Goal: Information Seeking & Learning: Learn about a topic

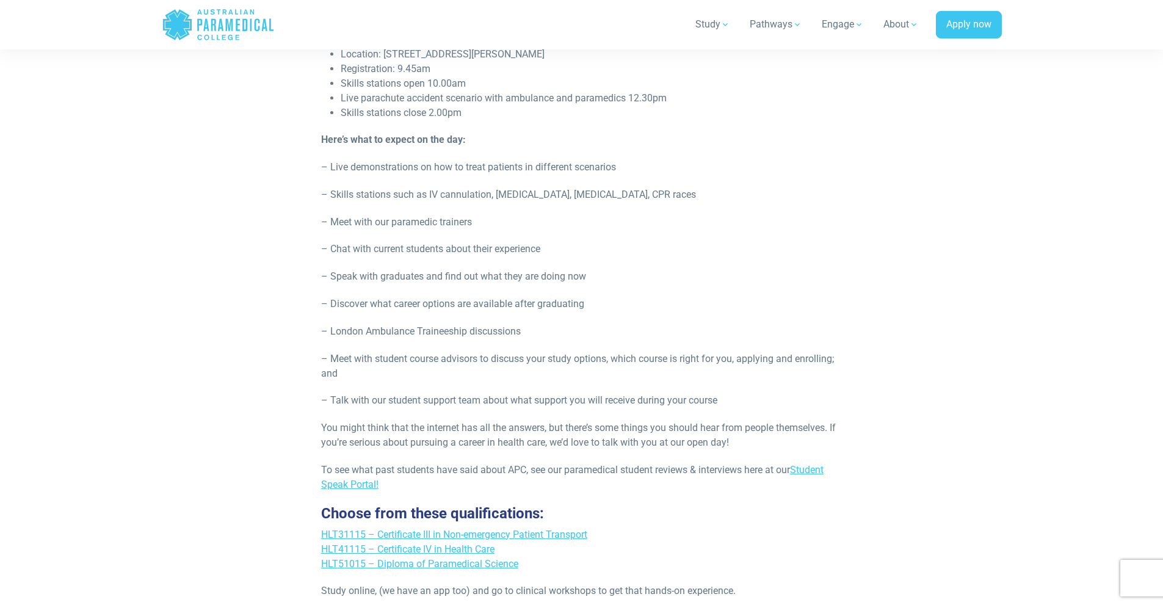
scroll to position [549, 0]
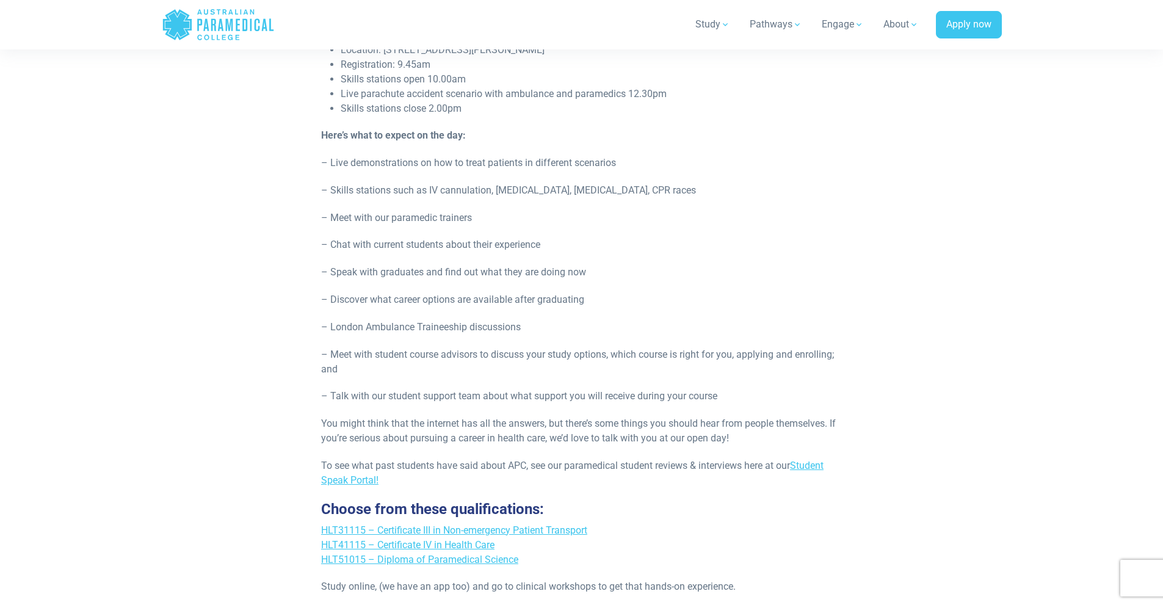
drag, startPoint x: 478, startPoint y: 200, endPoint x: 469, endPoint y: 193, distance: 11.5
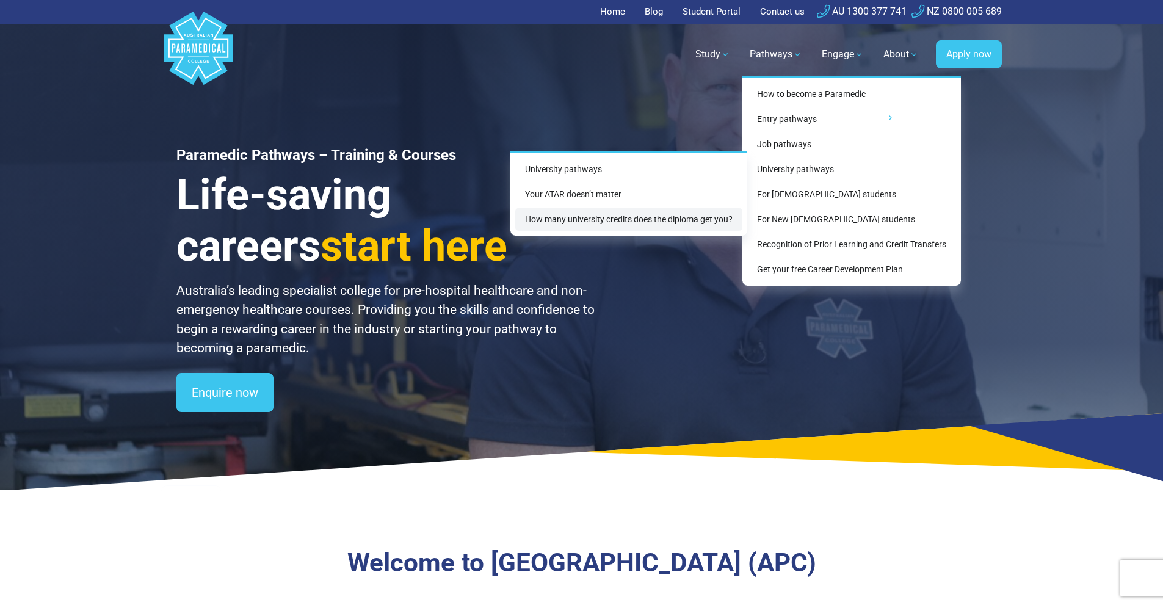
click at [698, 223] on link "How many university credits does the diploma get you?" at bounding box center [628, 219] width 227 height 23
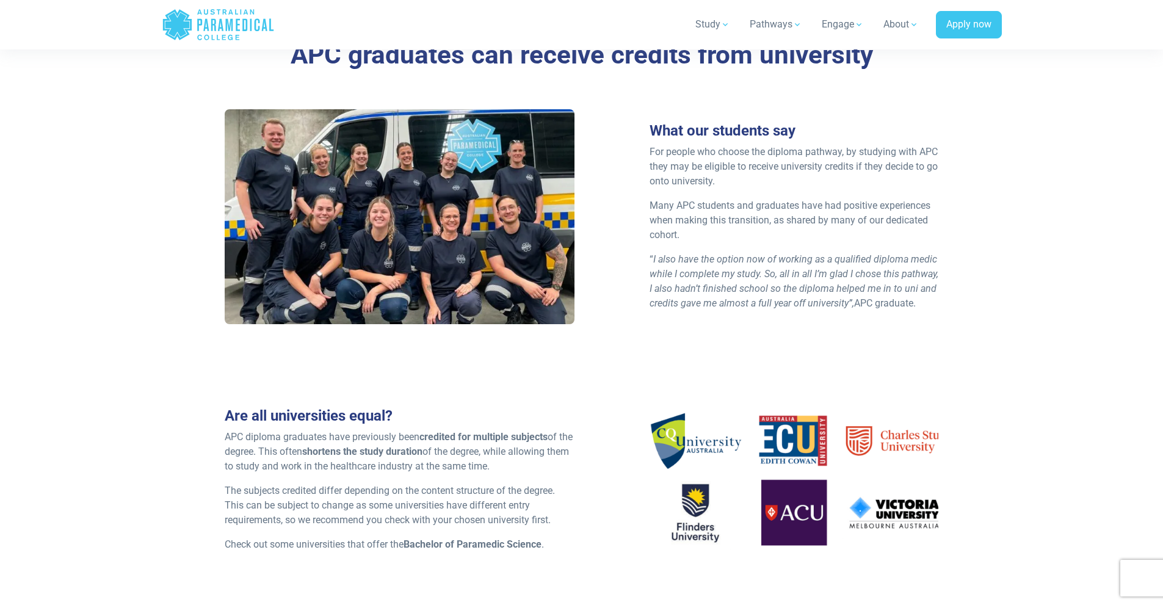
scroll to position [854, 0]
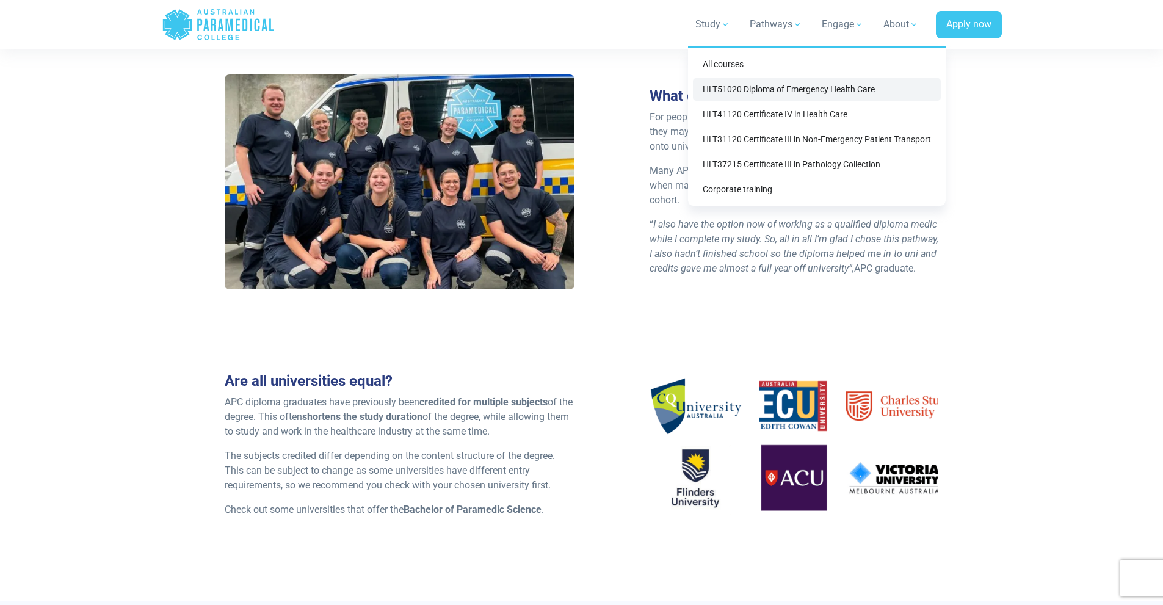
click at [734, 93] on link "HLT51020 Diploma of Emergency Health Care" at bounding box center [817, 89] width 248 height 23
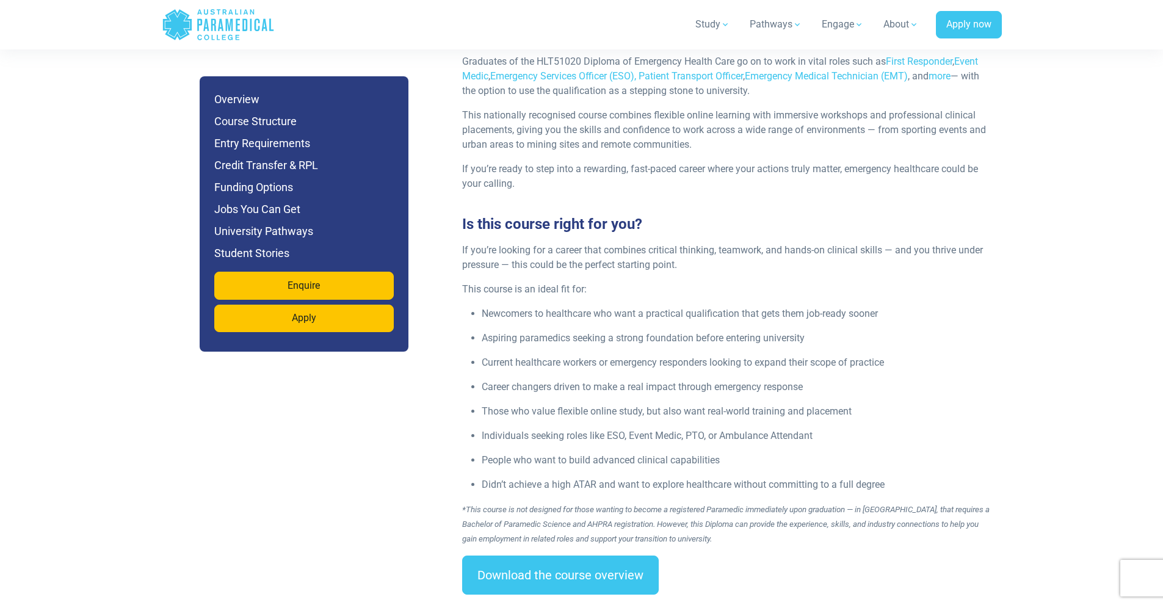
scroll to position [1526, 0]
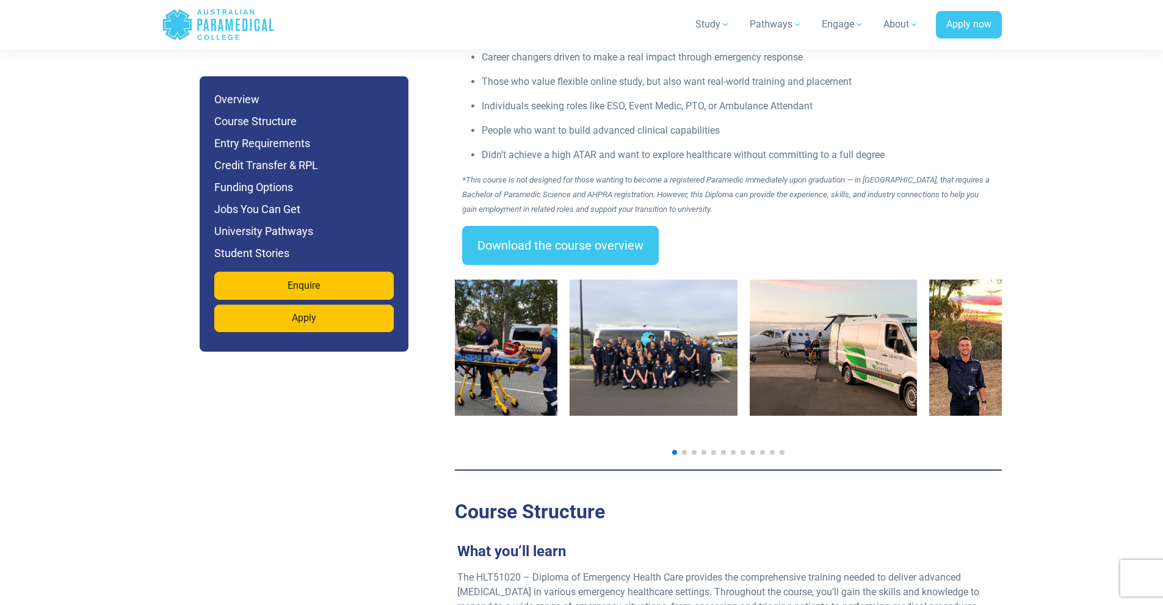
click at [749, 339] on img "3 / 14" at bounding box center [833, 347] width 168 height 136
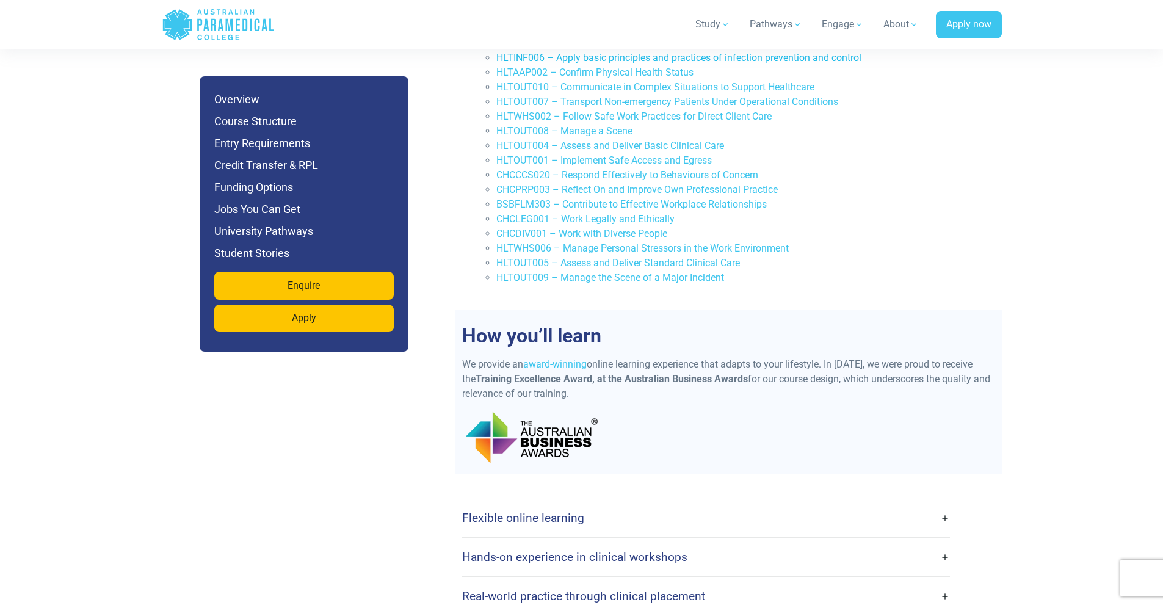
scroll to position [2746, 0]
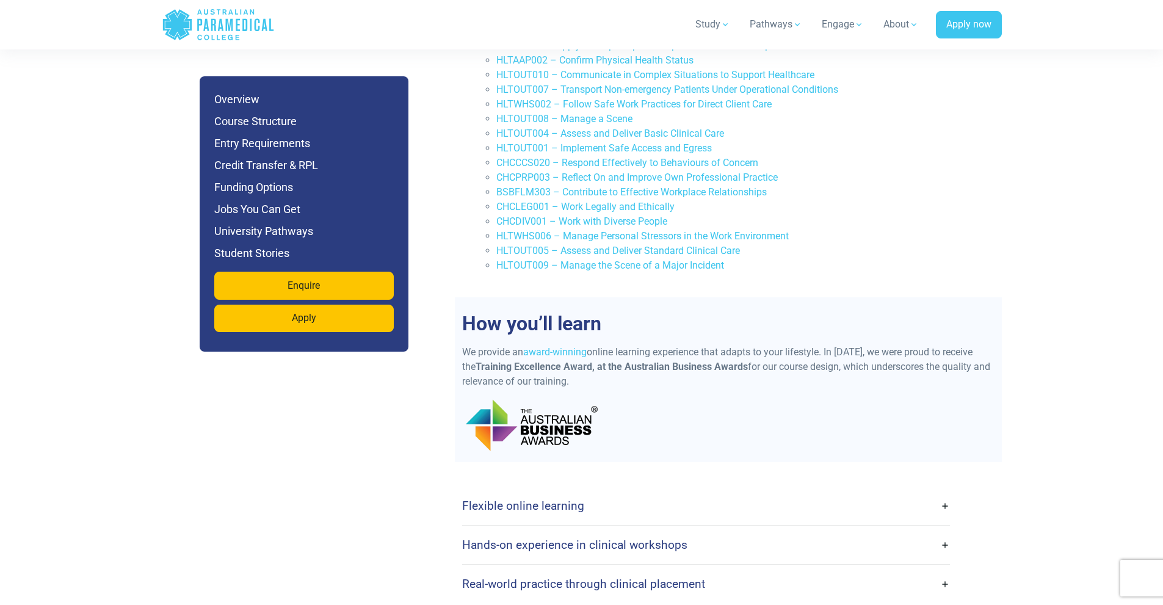
drag, startPoint x: 369, startPoint y: 493, endPoint x: 375, endPoint y: 467, distance: 26.9
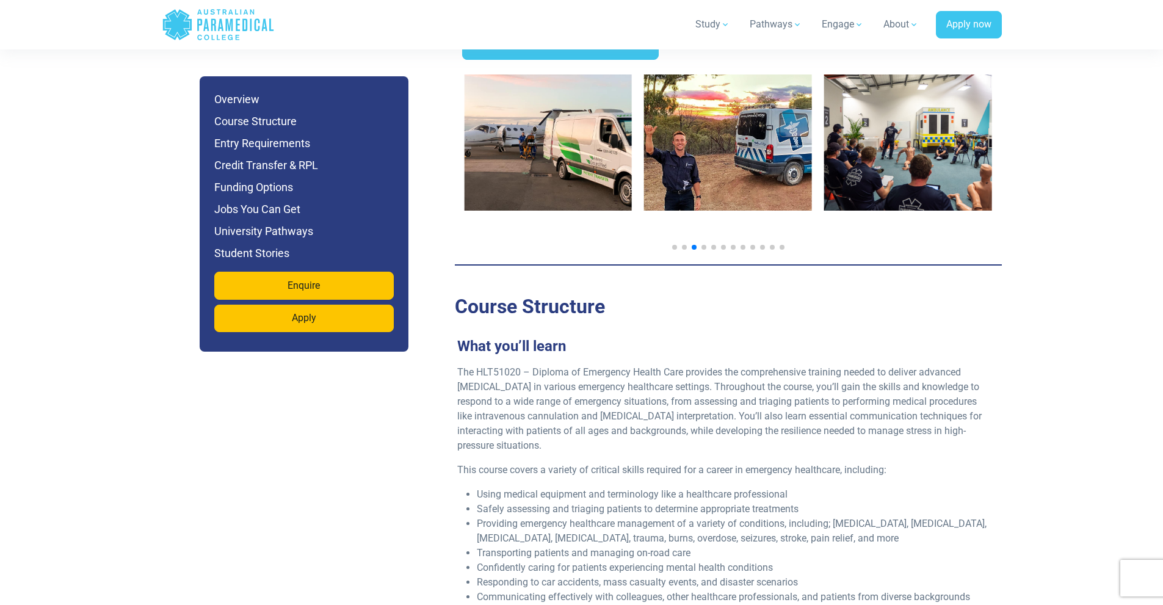
scroll to position [0, 0]
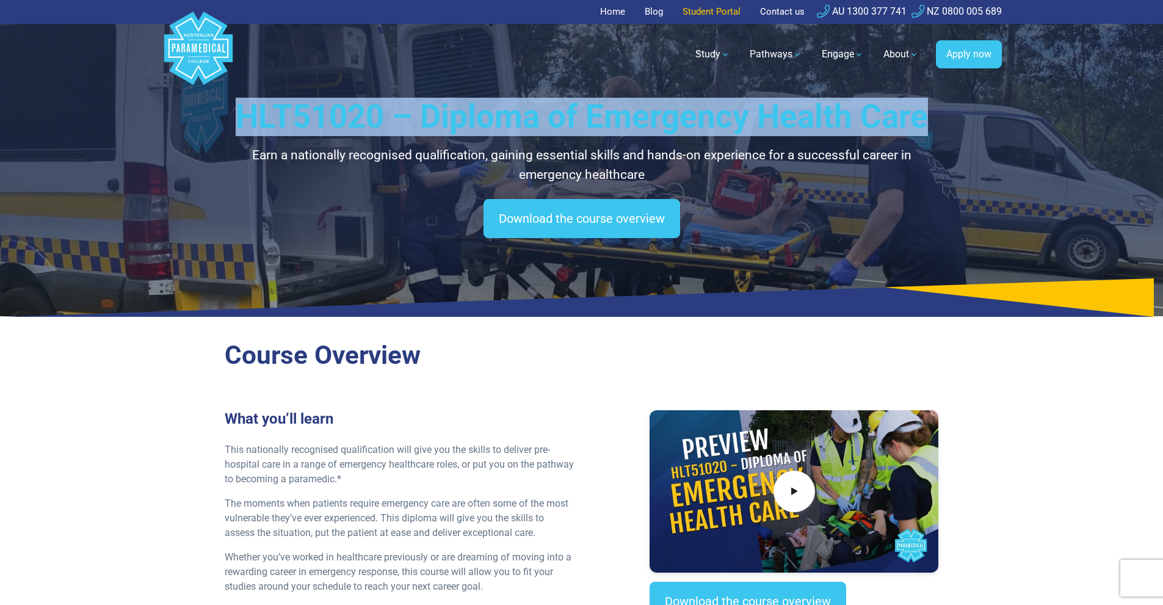
drag, startPoint x: 281, startPoint y: 114, endPoint x: 692, endPoint y: 16, distance: 422.0
click at [926, 118] on h1 "HLT51020 – Diploma of Emergency Health Care" at bounding box center [582, 117] width 714 height 38
copy h1 "HLT51020 – Diploma of Emergency Health Care"
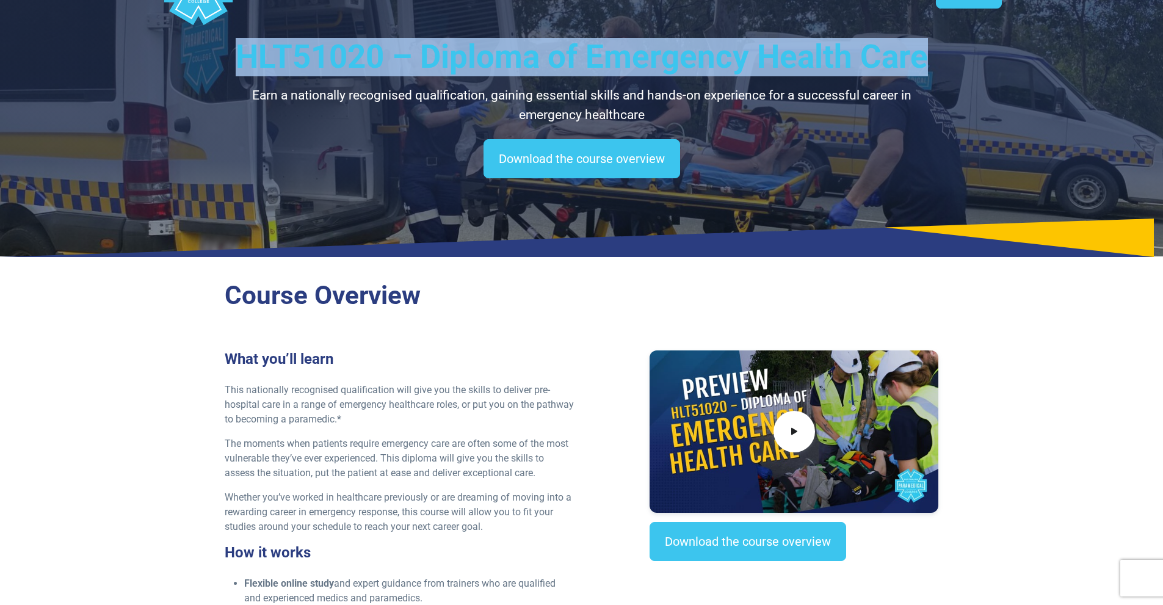
scroll to position [61, 0]
